Goal: Use online tool/utility: Use online tool/utility

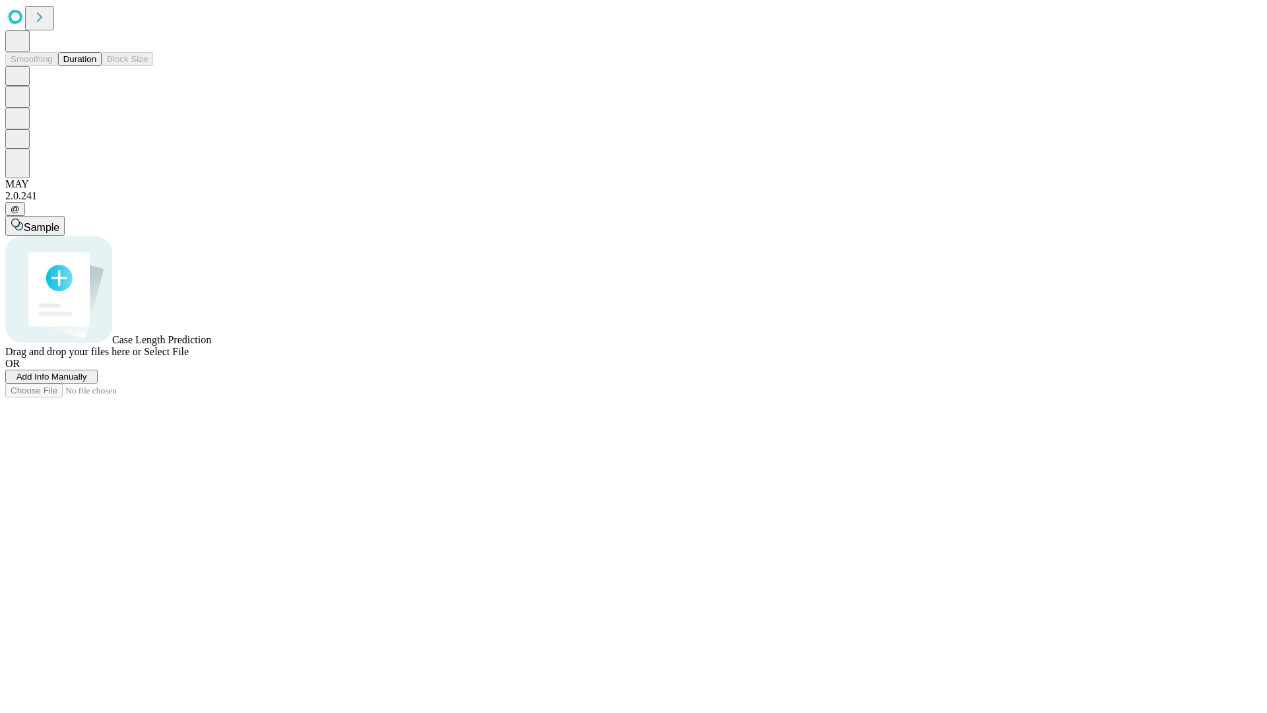
click at [189, 357] on span "Select File" at bounding box center [166, 351] width 45 height 11
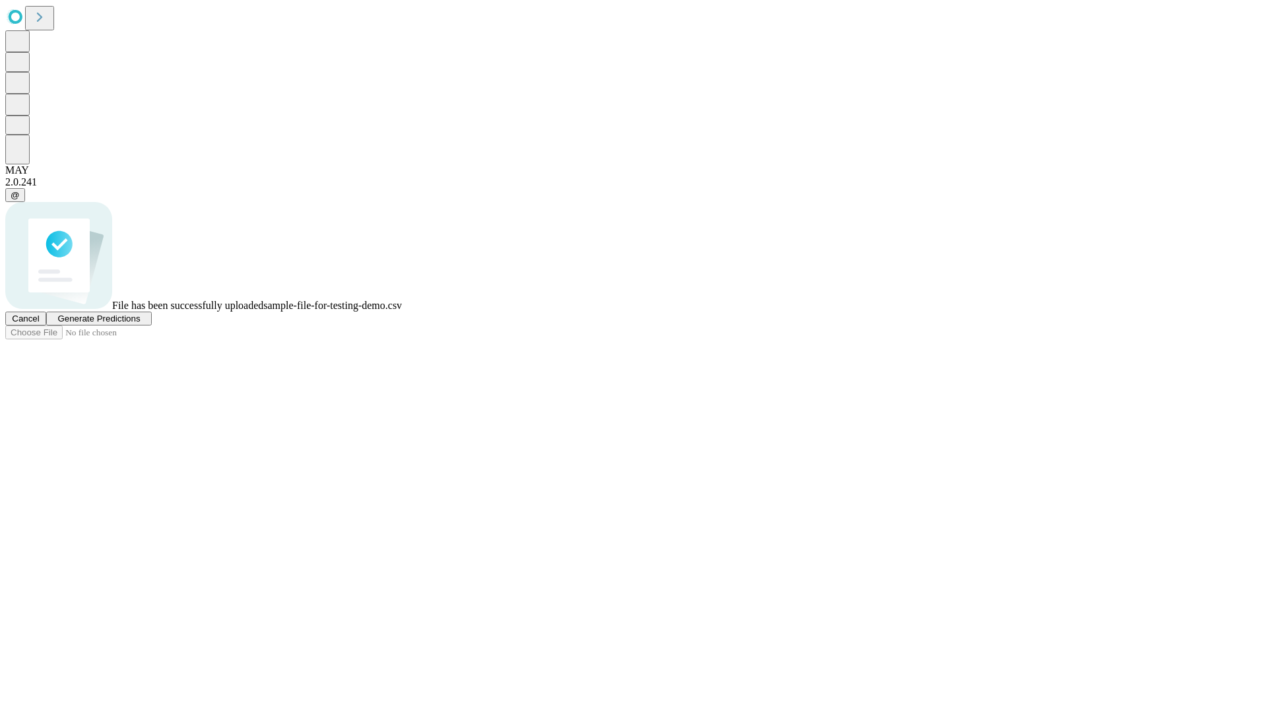
click at [140, 323] on span "Generate Predictions" at bounding box center [98, 318] width 82 height 10
